Goal: Task Accomplishment & Management: Use online tool/utility

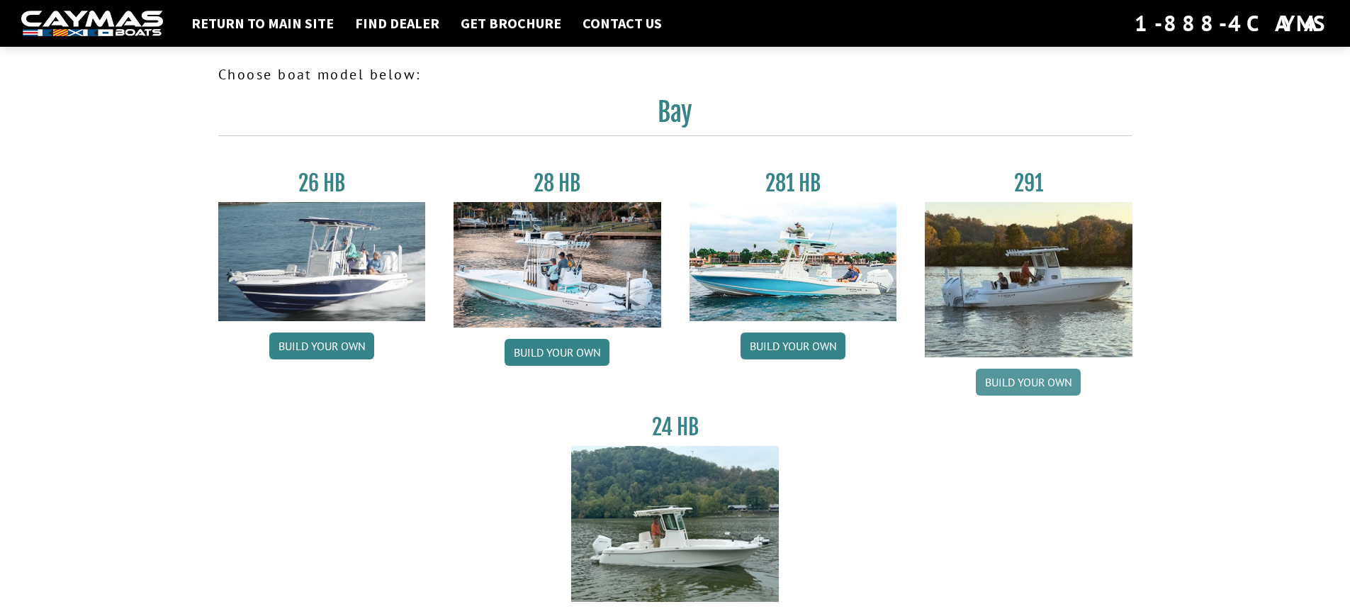
click at [1020, 385] on link "Build your own" at bounding box center [1028, 381] width 105 height 27
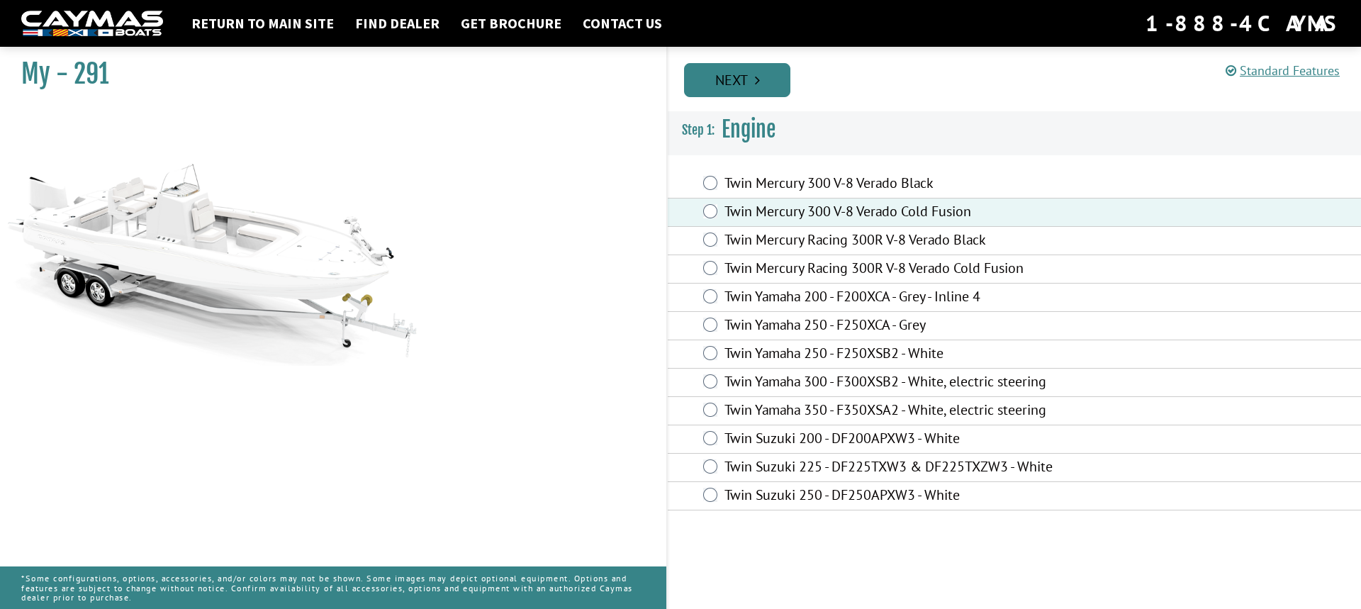
click at [731, 76] on link "Next" at bounding box center [737, 80] width 106 height 34
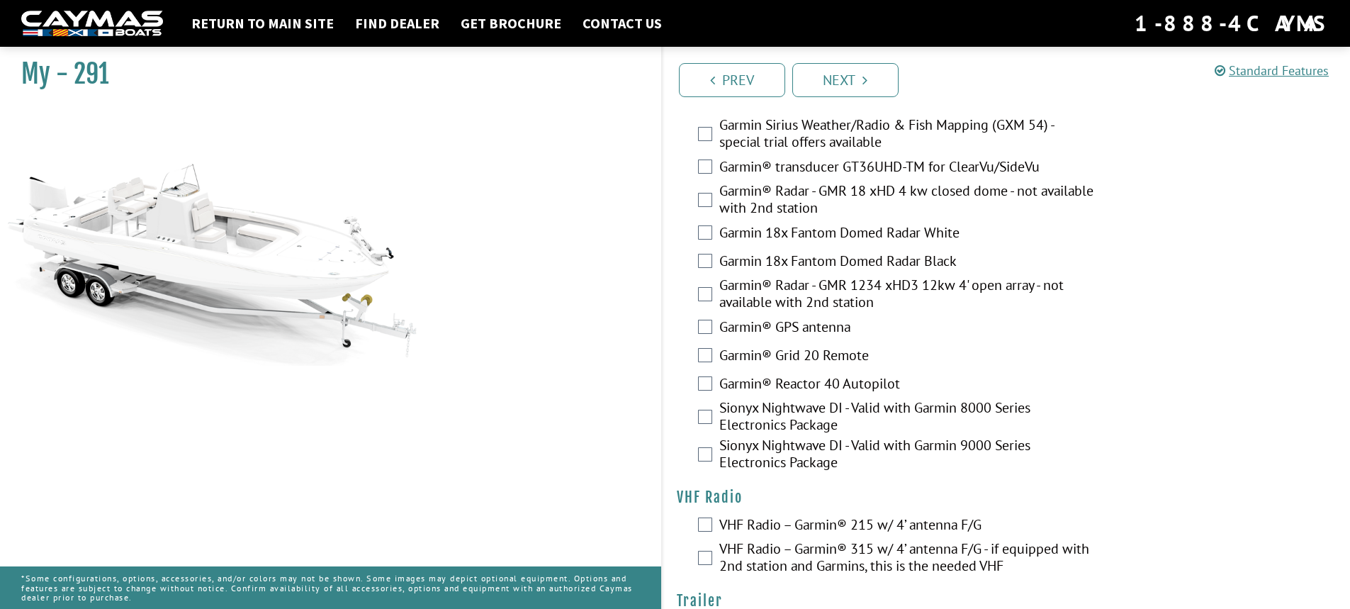
scroll to position [3664, 0]
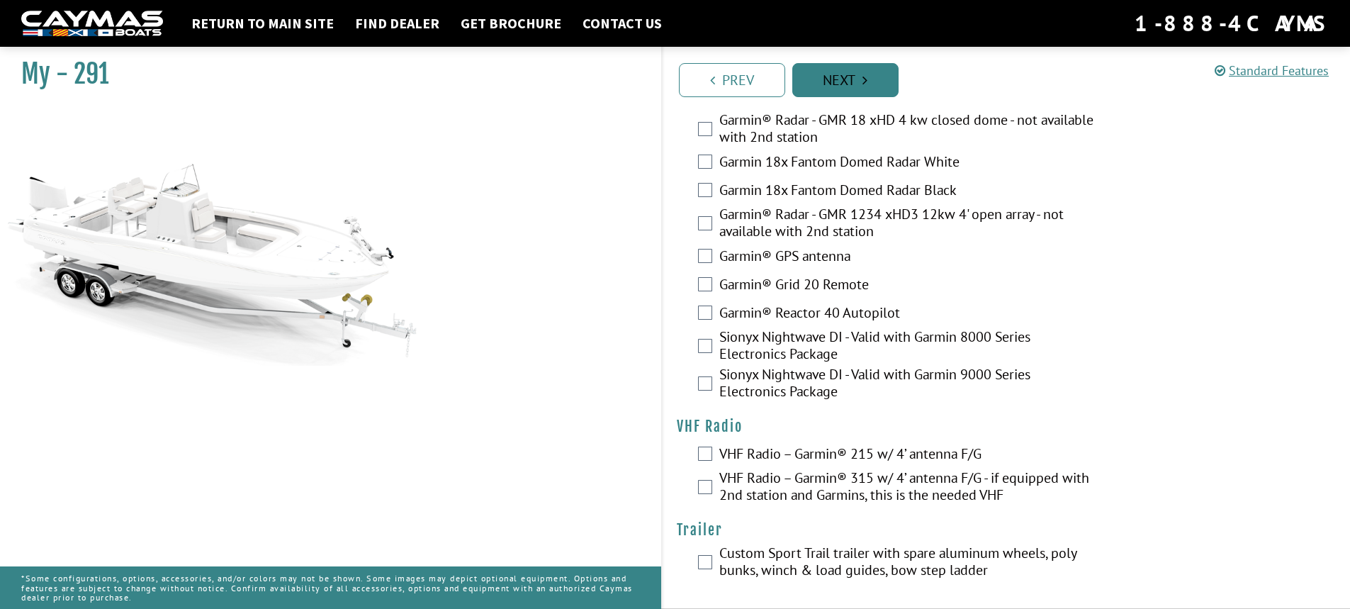
click at [858, 74] on link "Next" at bounding box center [845, 80] width 106 height 34
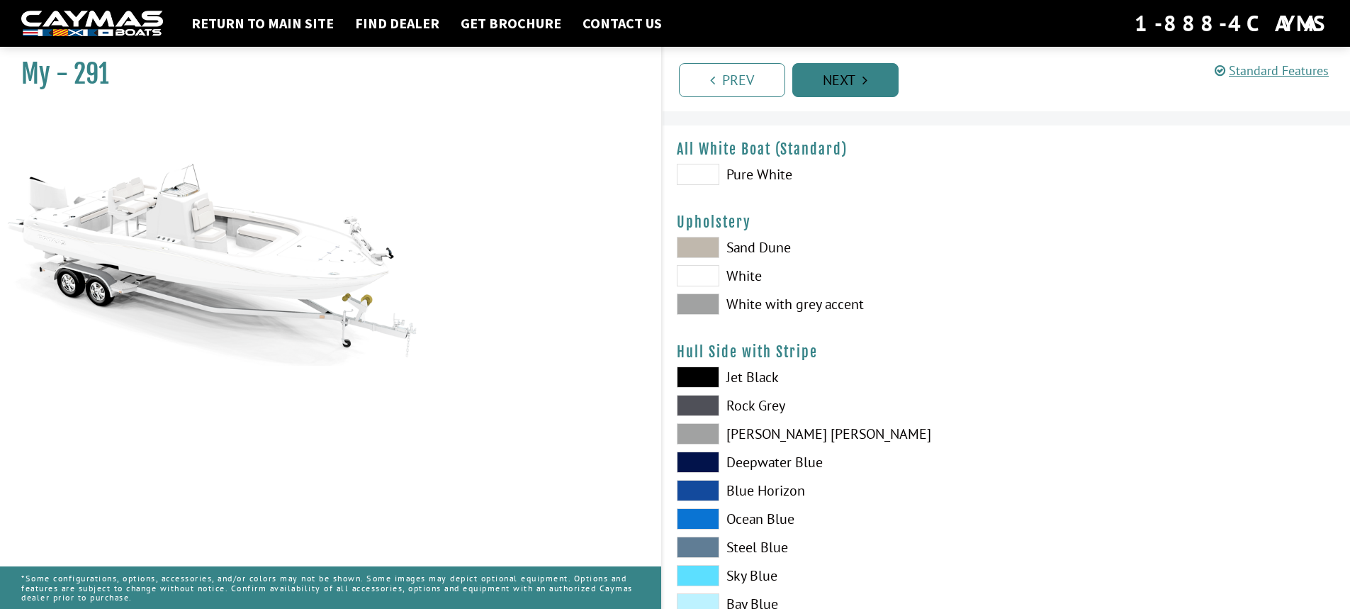
scroll to position [0, 0]
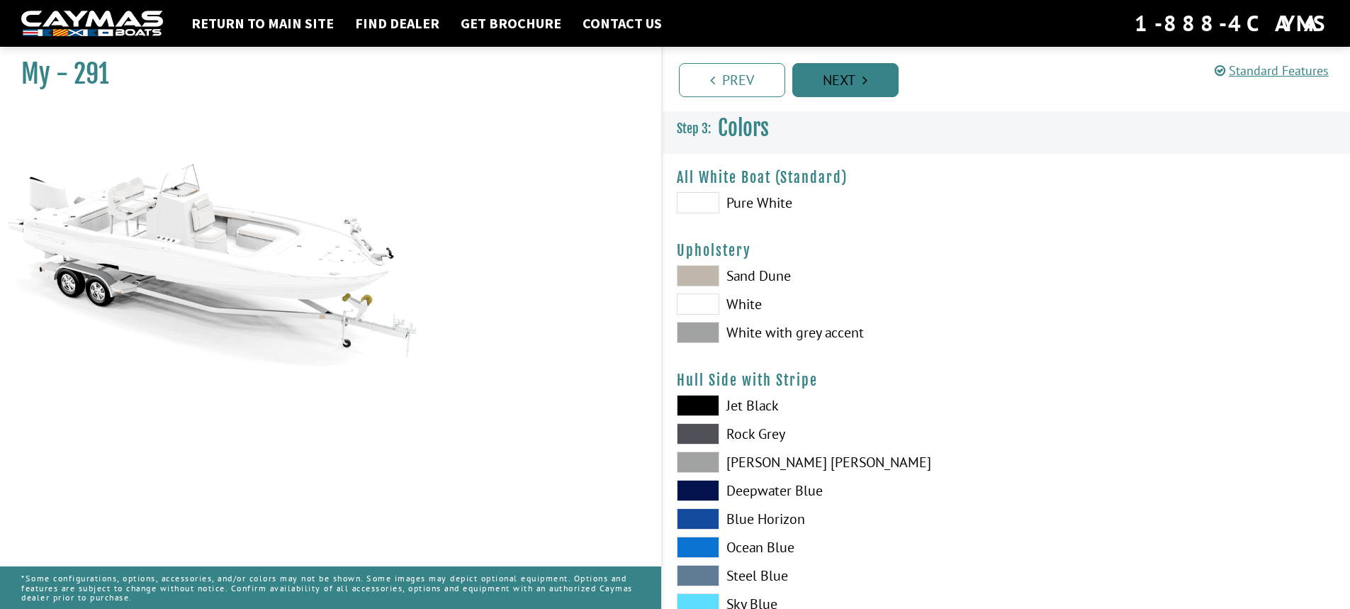
click at [858, 74] on link "Next" at bounding box center [845, 80] width 106 height 34
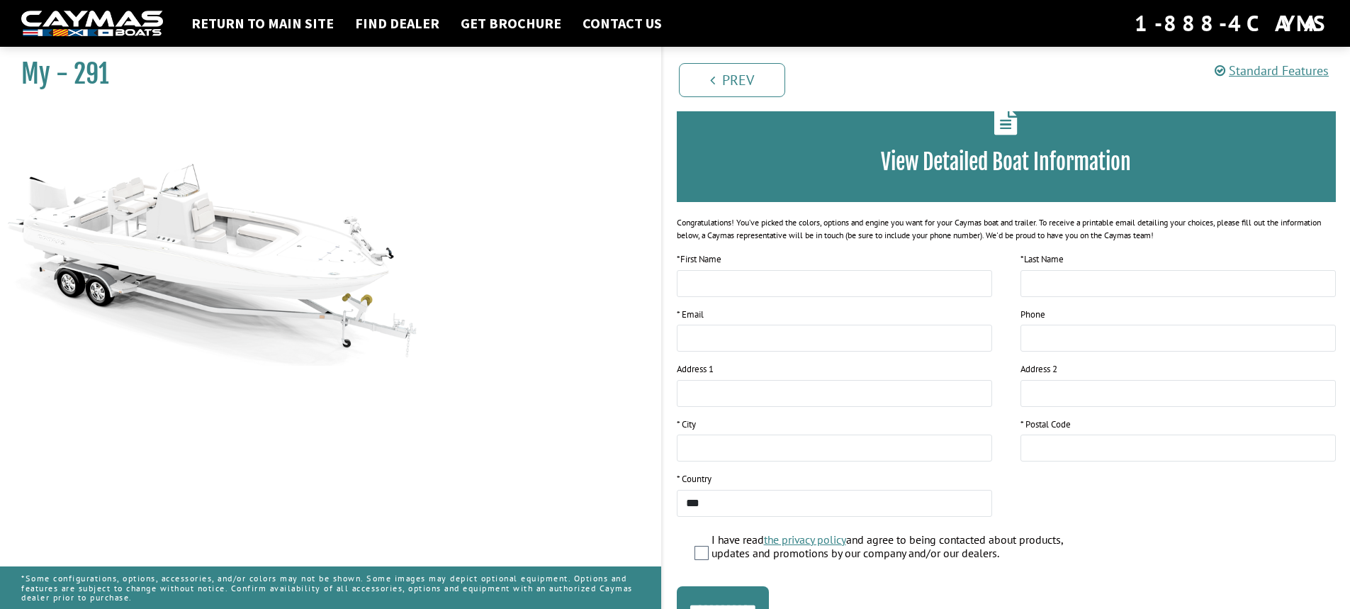
scroll to position [152, 0]
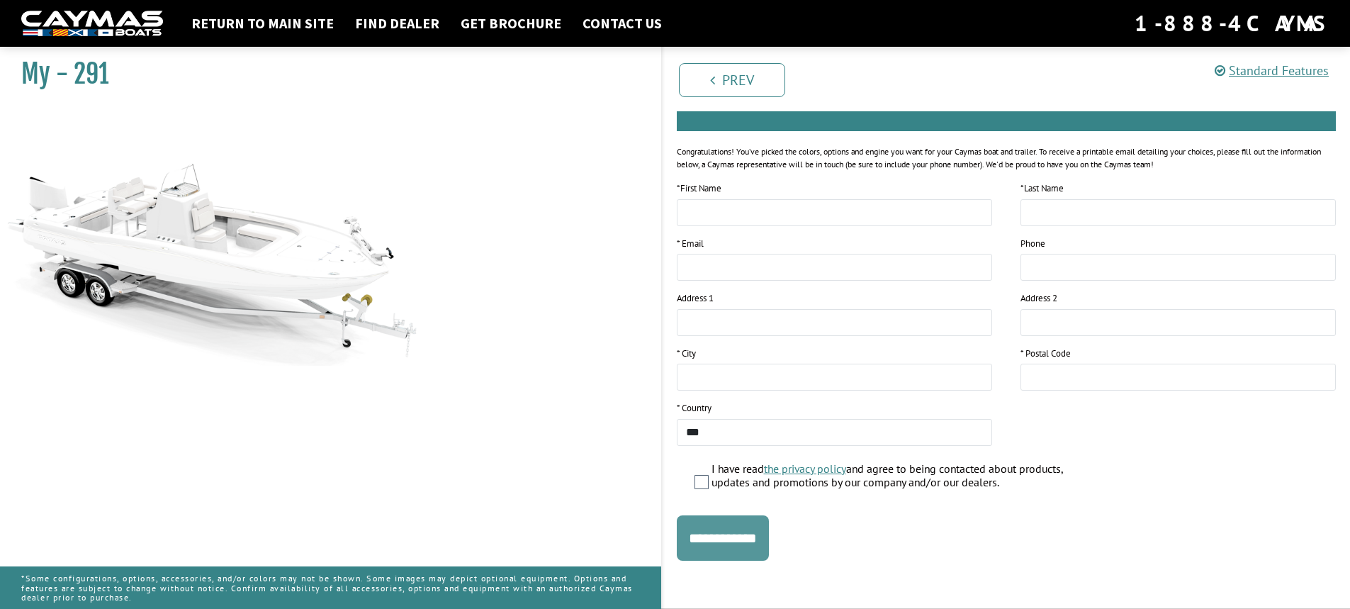
click at [734, 547] on input "**********" at bounding box center [723, 537] width 92 height 45
